Goal: Find specific page/section: Find specific page/section

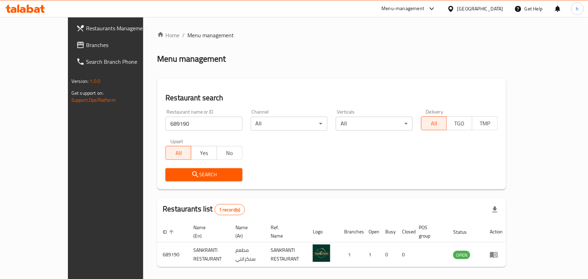
click at [486, 7] on div "[GEOGRAPHIC_DATA]" at bounding box center [480, 9] width 46 height 8
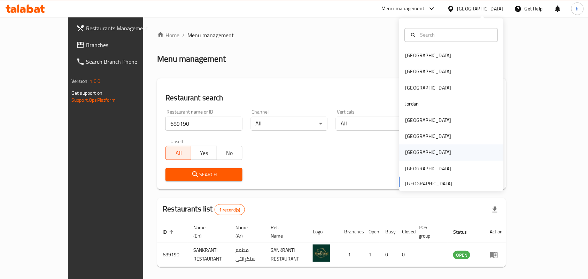
click at [409, 149] on div "[GEOGRAPHIC_DATA]" at bounding box center [428, 153] width 46 height 8
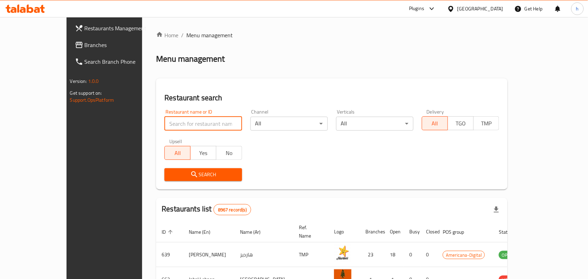
click at [169, 119] on input "search" at bounding box center [202, 124] width 77 height 14
paste input "772867"
type input "772867"
click button "Search" at bounding box center [202, 174] width 77 height 13
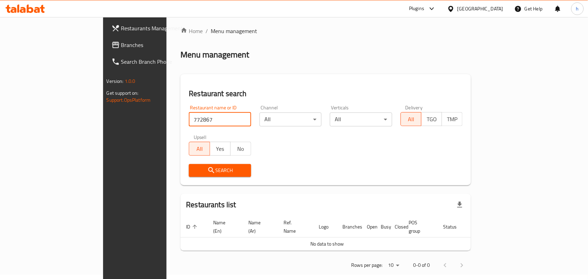
scroll to position [6, 0]
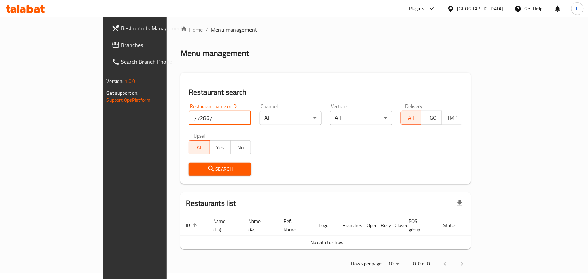
click at [121, 42] on span "Branches" at bounding box center [158, 45] width 74 height 8
